Goal: Information Seeking & Learning: Learn about a topic

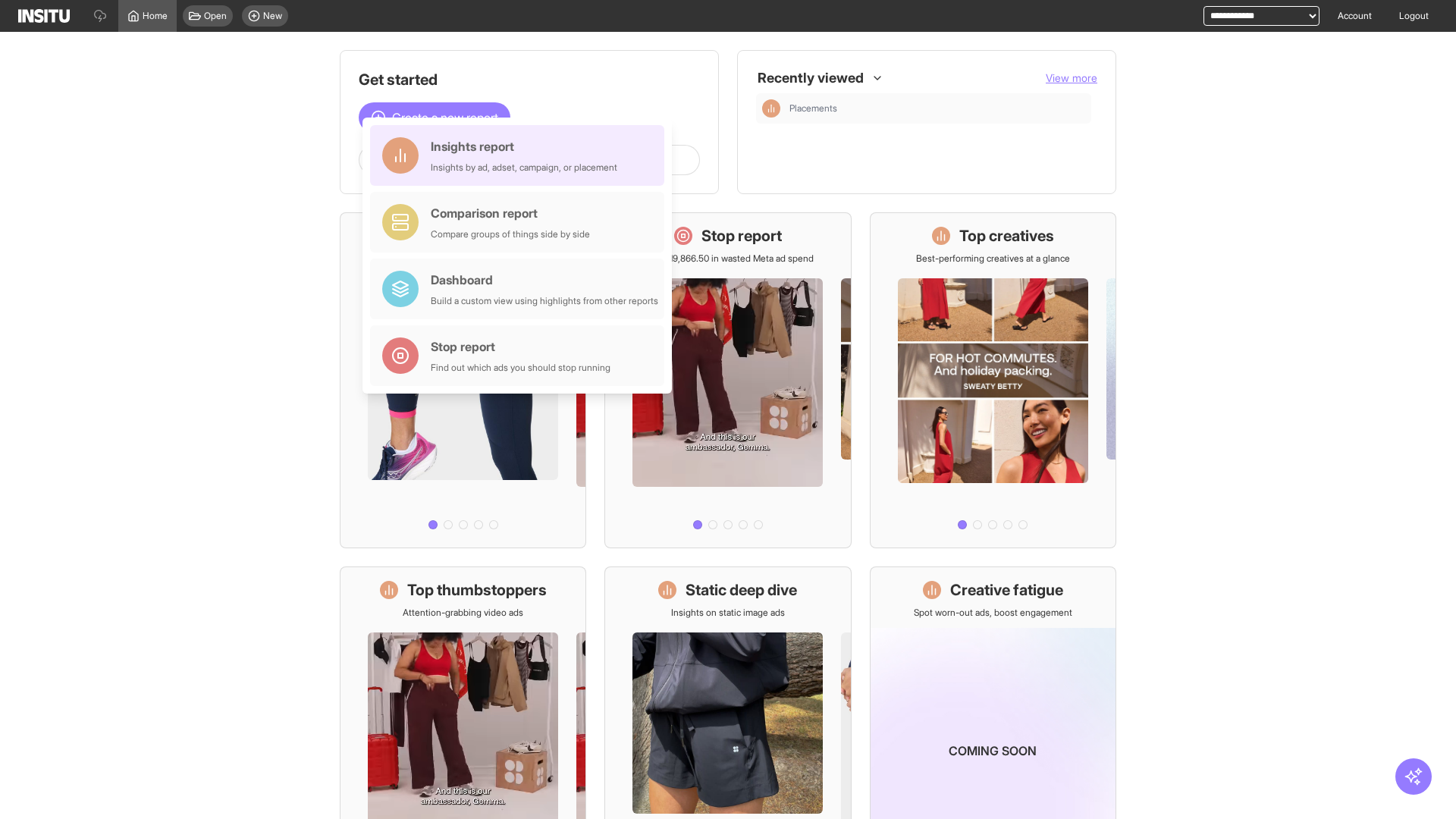
click at [521, 156] on div "Insights report Insights by ad, adset, campaign, or placement" at bounding box center [524, 155] width 187 height 37
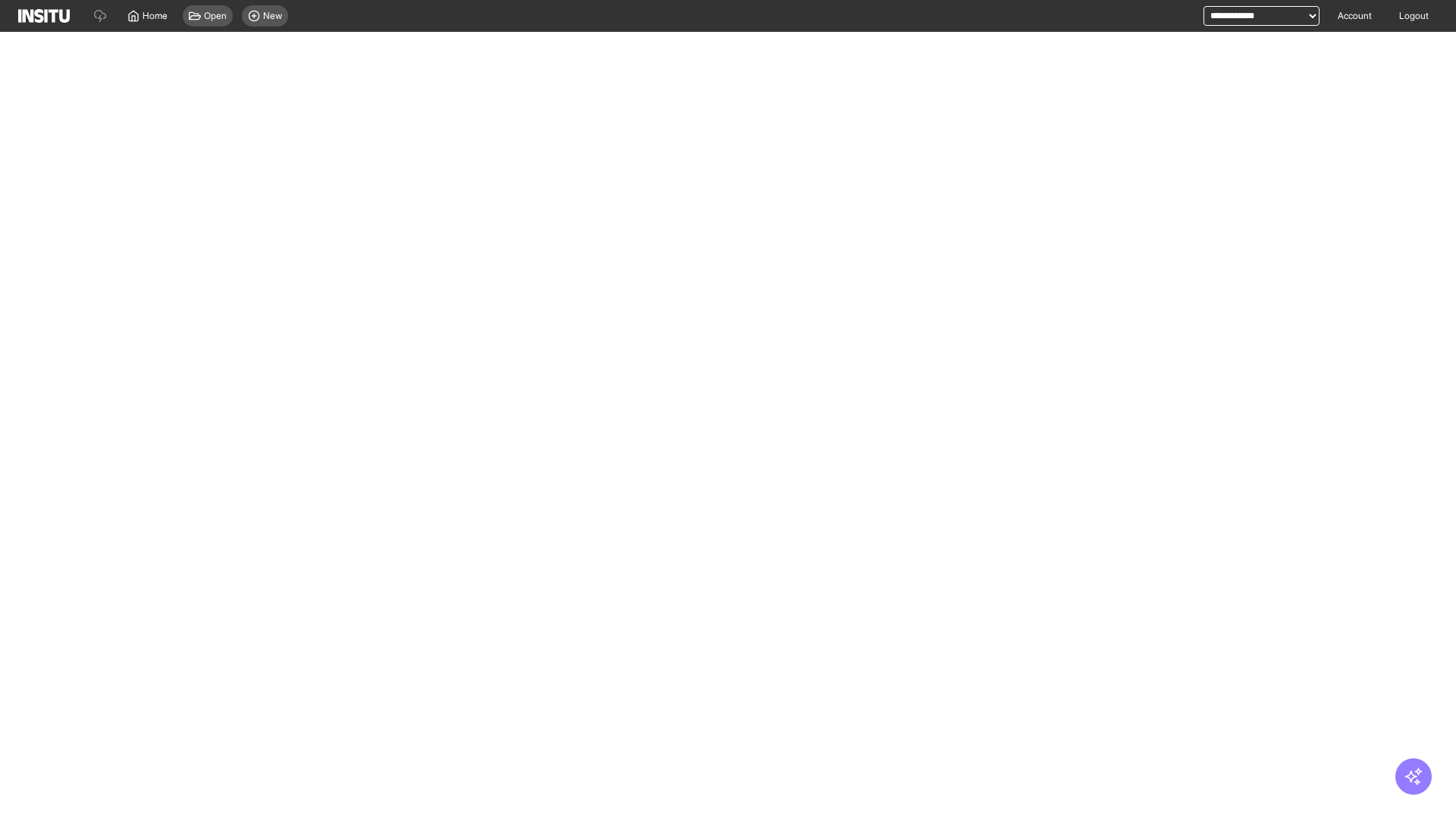
select select "**"
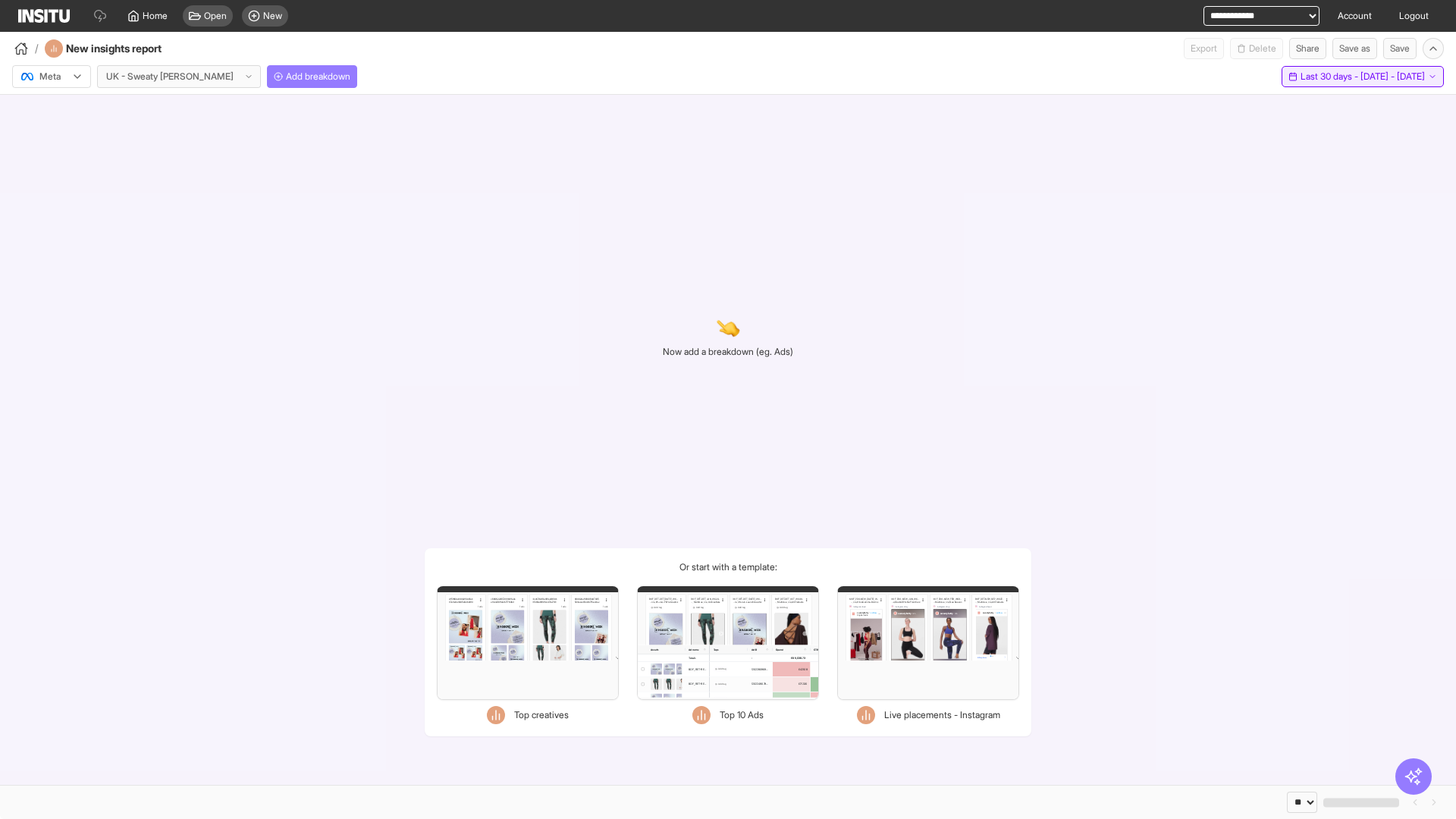
click at [1334, 77] on span "Last 30 days - [DATE] - [DATE]" at bounding box center [1363, 76] width 124 height 12
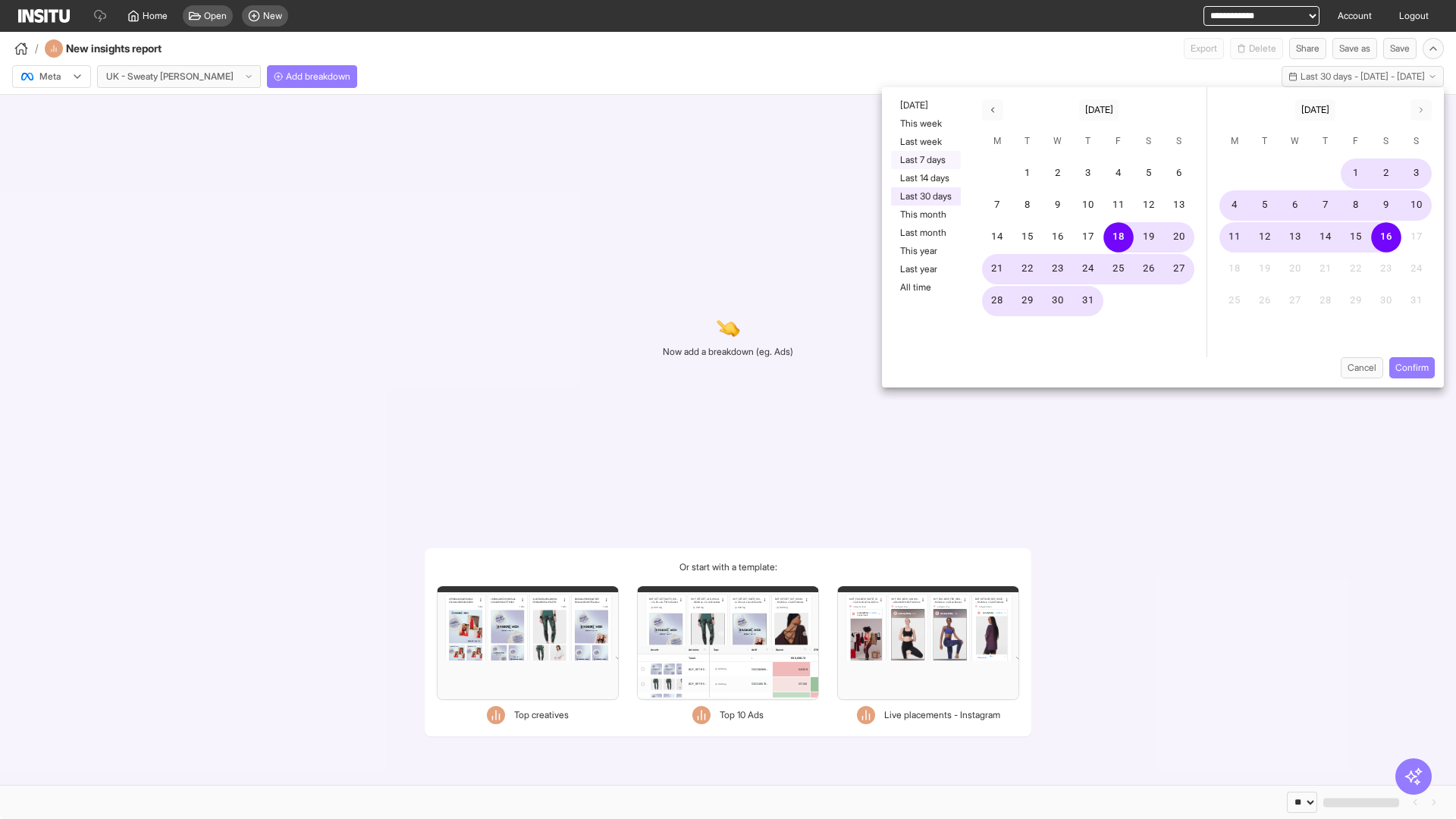
click at [924, 160] on button "Last 7 days" at bounding box center [926, 160] width 70 height 18
